Goal: Task Accomplishment & Management: Manage account settings

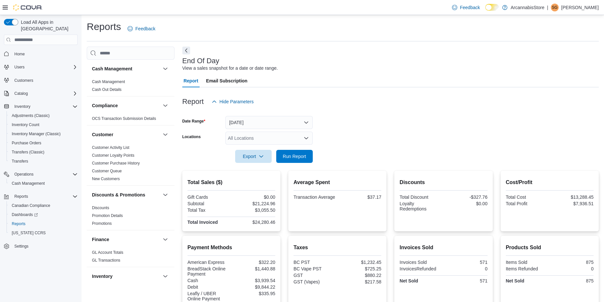
scroll to position [379, 0]
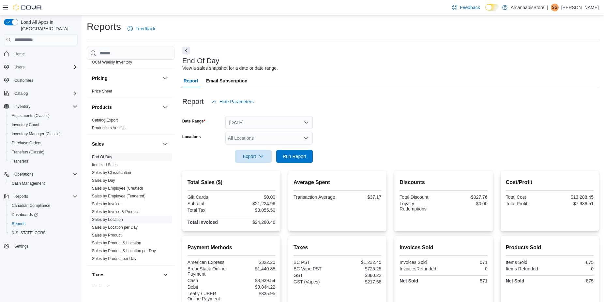
click at [106, 219] on link "Sales by Location" at bounding box center [107, 220] width 31 height 5
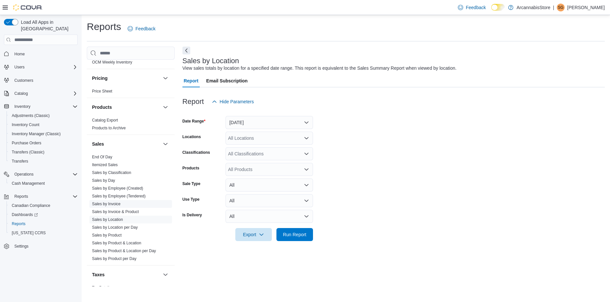
click at [108, 203] on link "Sales by Invoice" at bounding box center [106, 204] width 28 height 5
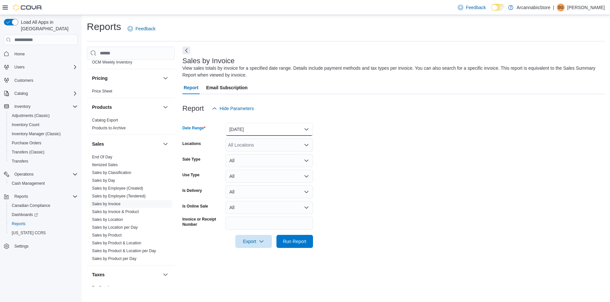
click at [264, 126] on button "[DATE]" at bounding box center [268, 129] width 87 height 13
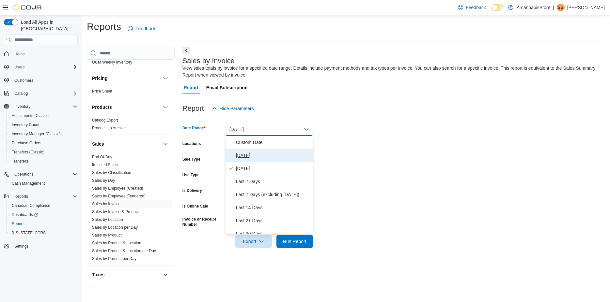
click at [257, 156] on span "[DATE]" at bounding box center [273, 156] width 74 height 8
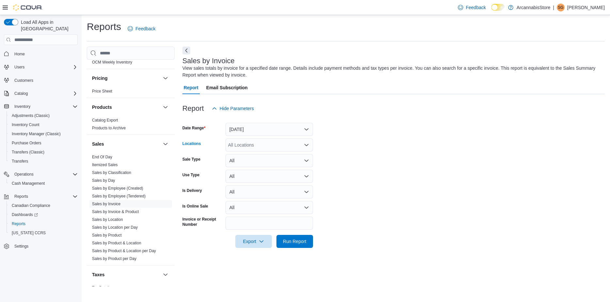
click at [262, 143] on div "All Locations" at bounding box center [268, 145] width 87 height 13
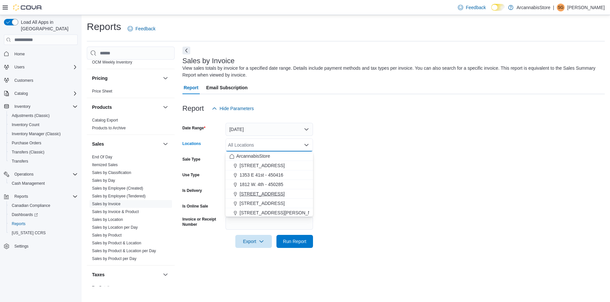
click at [255, 192] on span "[STREET_ADDRESS]" at bounding box center [261, 194] width 45 height 7
click at [294, 249] on div at bounding box center [393, 252] width 422 height 8
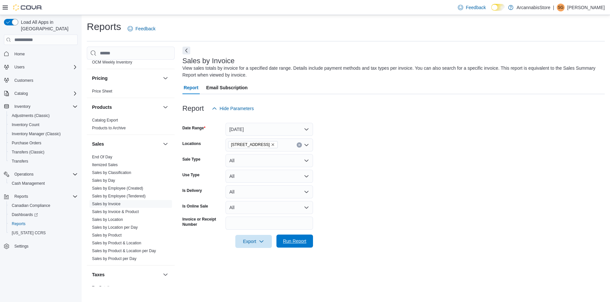
click at [291, 242] on span "Run Report" at bounding box center [294, 241] width 23 height 7
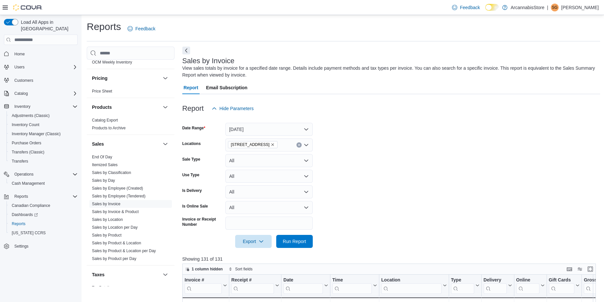
scroll to position [209, 0]
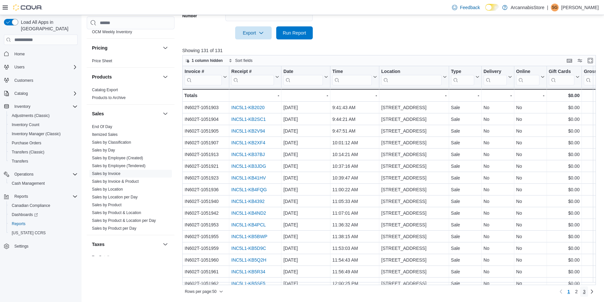
click at [586, 289] on span "3" at bounding box center [584, 292] width 3 height 10
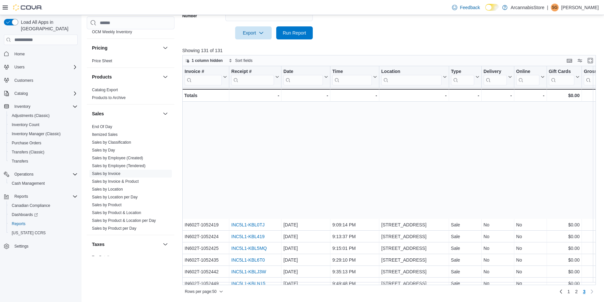
scroll to position [183, 0]
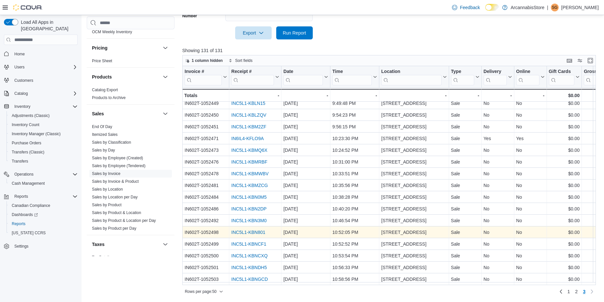
click at [252, 229] on div "INC5L1-KBN801" at bounding box center [255, 233] width 48 height 8
click at [253, 230] on link "INC5L1-KBN801" at bounding box center [248, 232] width 34 height 5
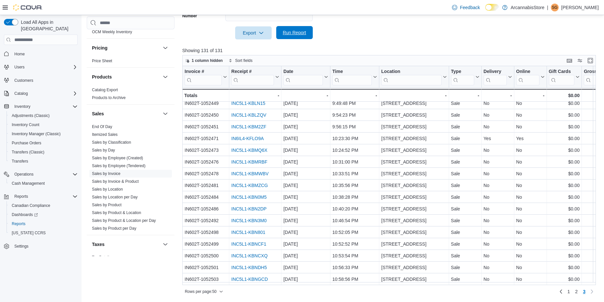
click at [298, 33] on span "Run Report" at bounding box center [294, 32] width 23 height 7
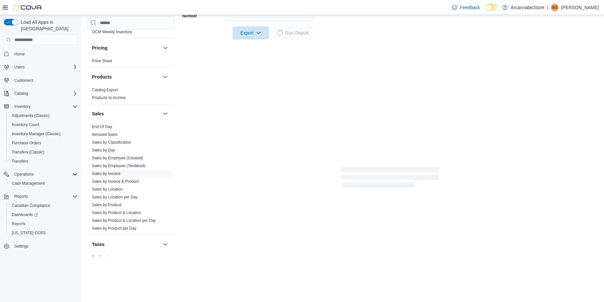
scroll to position [0, 0]
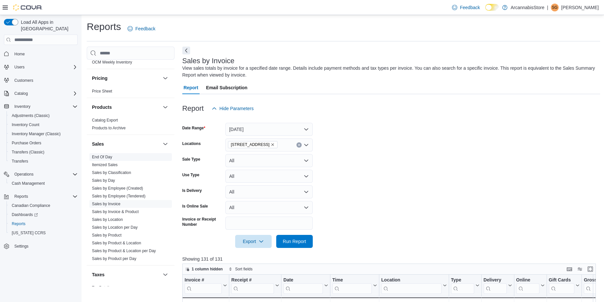
click at [110, 157] on link "End Of Day" at bounding box center [102, 157] width 20 height 5
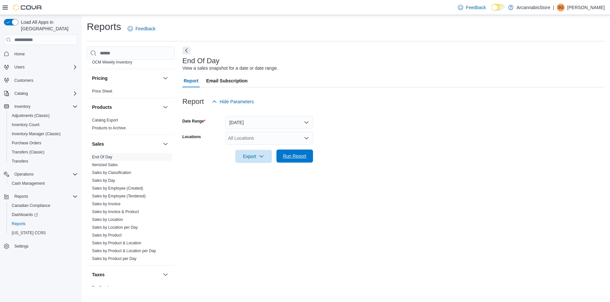
click at [301, 157] on span "Run Report" at bounding box center [294, 156] width 23 height 7
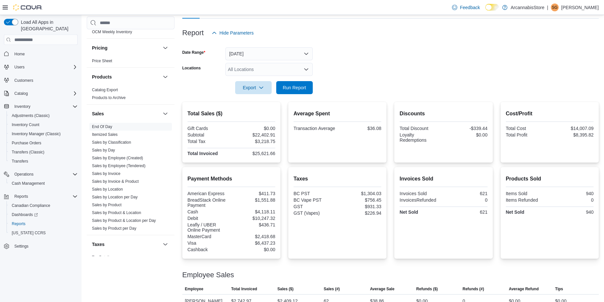
scroll to position [59, 0]
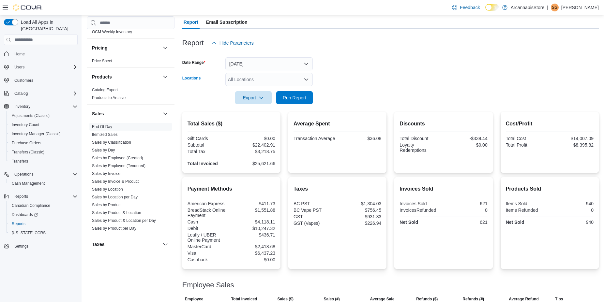
click at [252, 80] on div "All Locations" at bounding box center [268, 79] width 87 height 13
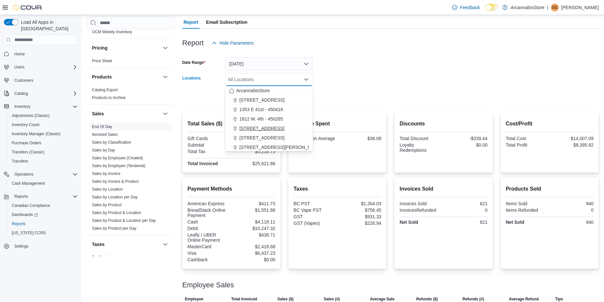
click at [248, 124] on button "[STREET_ADDRESS]" at bounding box center [268, 128] width 87 height 9
click at [341, 92] on form "Date Range [DATE] Locations [STREET_ADDRESS] Selected. [STREET_ADDRESS]. Press …" at bounding box center [390, 77] width 417 height 55
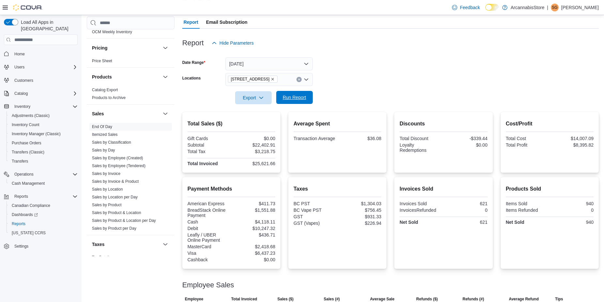
click at [309, 92] on div "Export Run Report" at bounding box center [247, 97] width 130 height 13
click at [286, 99] on span "Run Report" at bounding box center [294, 97] width 23 height 7
click at [265, 99] on span "Export" at bounding box center [253, 97] width 29 height 13
click at [260, 125] on span "Export to Pdf" at bounding box center [254, 123] width 29 height 5
click at [256, 99] on span "Export" at bounding box center [253, 97] width 29 height 13
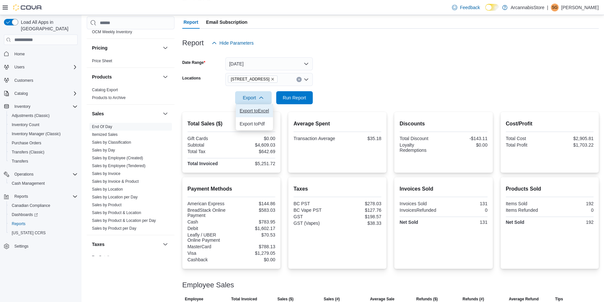
click at [262, 112] on span "Export to Excel" at bounding box center [254, 110] width 29 height 5
click at [303, 99] on span "Run Report" at bounding box center [294, 97] width 23 height 7
click at [268, 59] on button "[DATE]" at bounding box center [268, 63] width 87 height 13
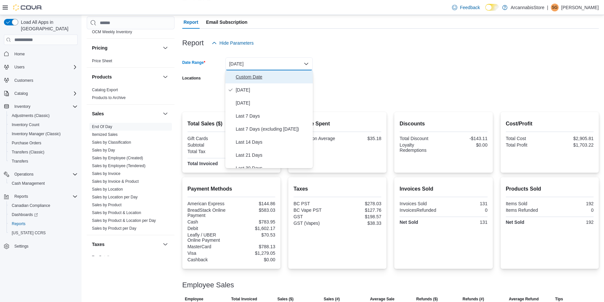
click at [262, 84] on button "Custom Date" at bounding box center [268, 76] width 87 height 13
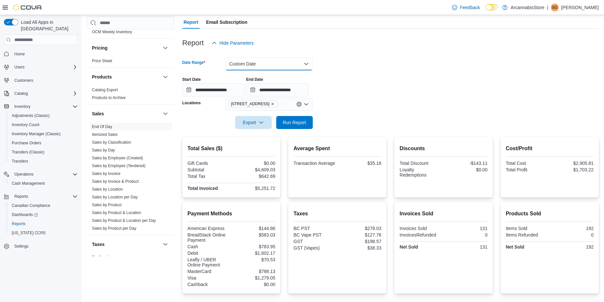
click at [279, 64] on button "Custom Date" at bounding box center [268, 63] width 87 height 13
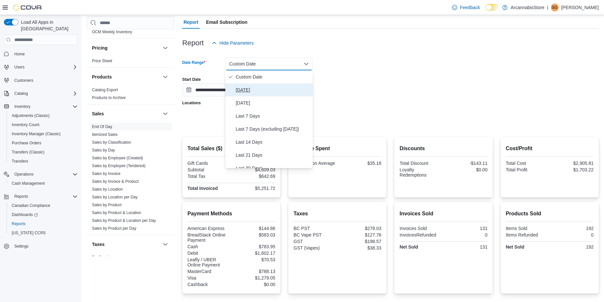
click at [264, 93] on span "[DATE]" at bounding box center [273, 90] width 74 height 8
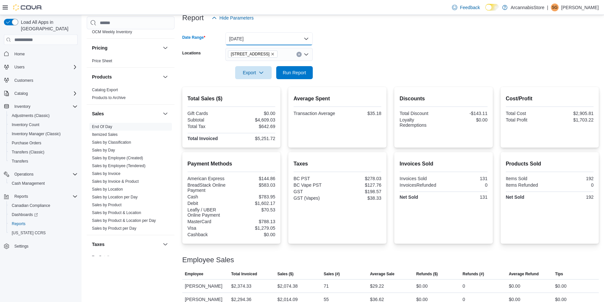
scroll to position [76, 0]
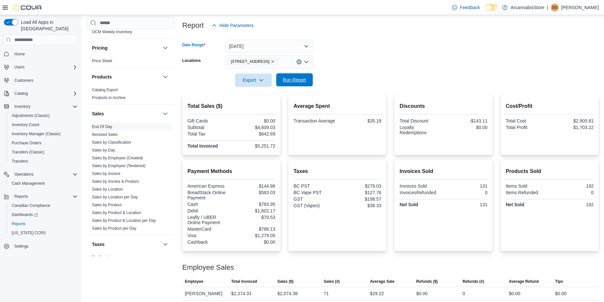
click at [303, 83] on span "Run Report" at bounding box center [294, 80] width 23 height 7
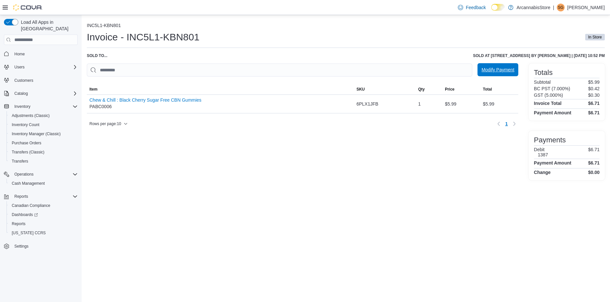
click at [489, 66] on span "Modify Payment" at bounding box center [497, 69] width 33 height 13
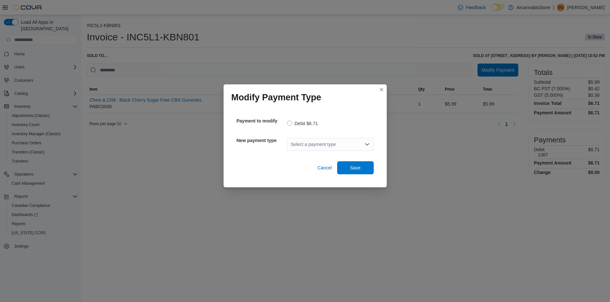
click at [310, 143] on div "Select a payment type" at bounding box center [330, 144] width 87 height 13
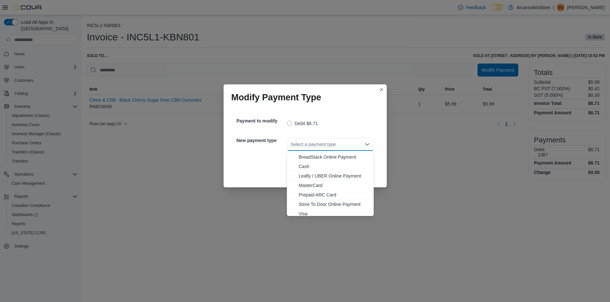
scroll to position [10, 0]
click at [310, 209] on span "Visa" at bounding box center [333, 211] width 71 height 7
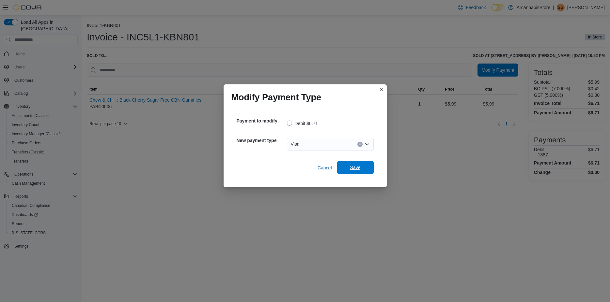
click at [362, 169] on span "Save" at bounding box center [355, 167] width 29 height 13
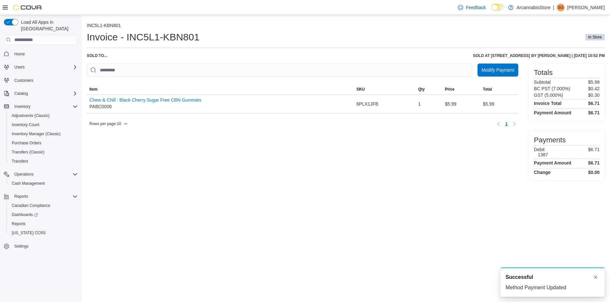
scroll to position [0, 0]
